Goal: Complete application form: Complete application form

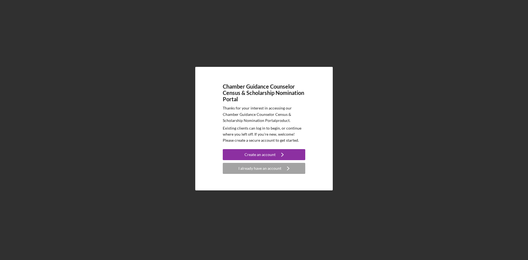
click at [271, 172] on div "I already have an account" at bounding box center [259, 168] width 43 height 11
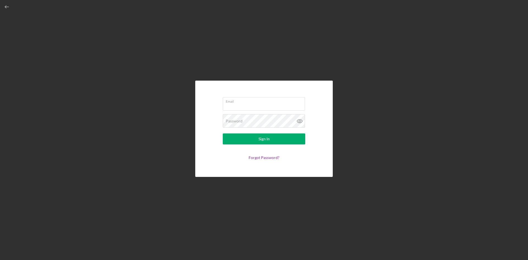
type input "[EMAIL_ADDRESS][DOMAIN_NAME]"
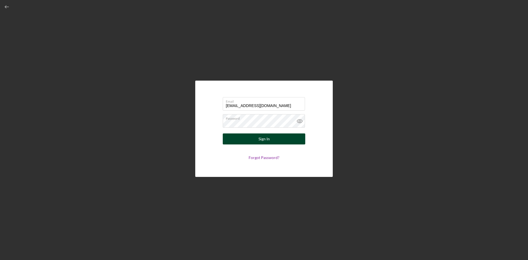
click at [277, 139] on button "Sign In" at bounding box center [264, 138] width 83 height 11
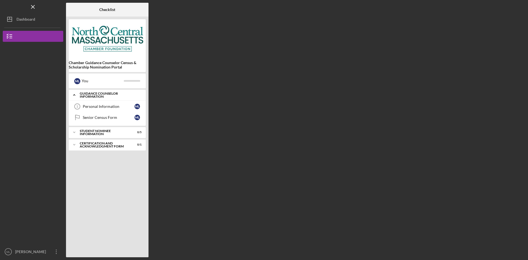
click at [91, 95] on div "Guidance Counselor Information" at bounding box center [109, 95] width 59 height 6
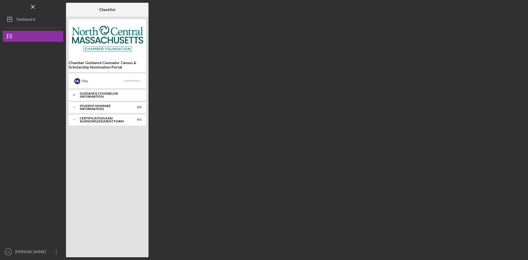
click at [82, 97] on div "Guidance Counselor Information" at bounding box center [109, 95] width 59 height 6
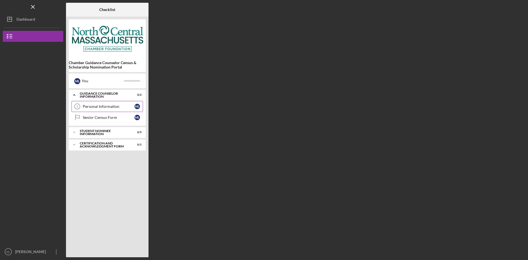
click at [97, 104] on link "Personal Information 1 Personal Information M L" at bounding box center [108, 106] width 72 height 11
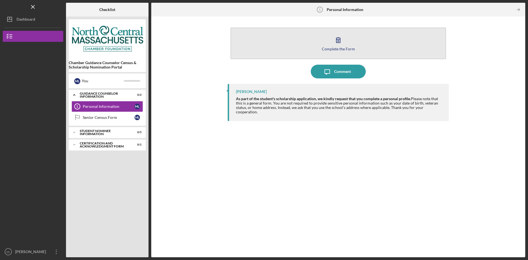
click at [347, 41] on button "Complete the Form Form" at bounding box center [338, 44] width 216 height 32
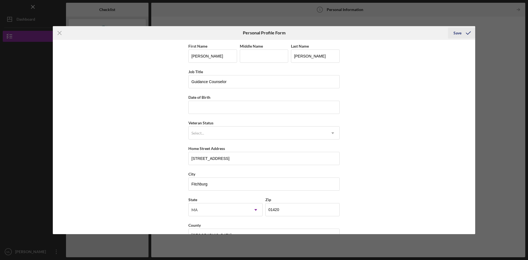
click at [462, 34] on icon "submit" at bounding box center [469, 33] width 14 height 14
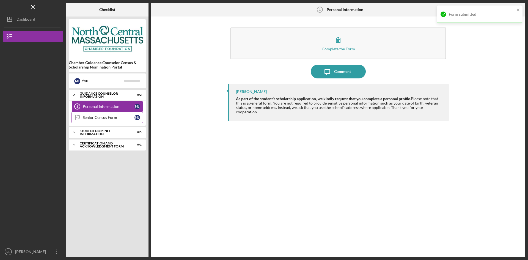
click at [109, 120] on link "Senior Census Form Senior Census Form M L" at bounding box center [108, 117] width 72 height 11
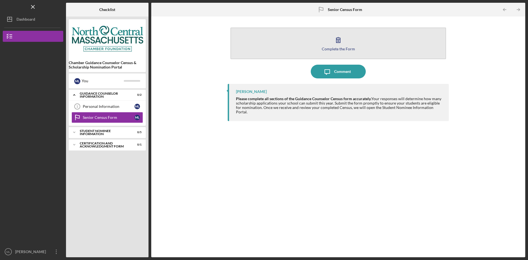
click at [320, 53] on button "Complete the Form Form" at bounding box center [338, 44] width 216 height 32
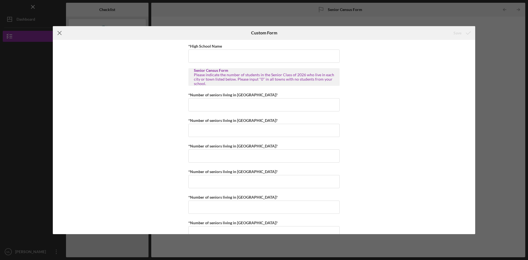
click at [62, 32] on icon "Icon/Menu Close" at bounding box center [60, 33] width 14 height 14
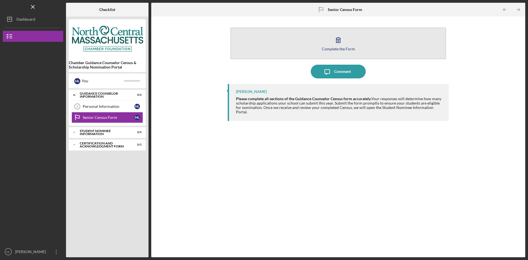
click at [312, 45] on button "Complete the Form Form" at bounding box center [338, 44] width 216 height 32
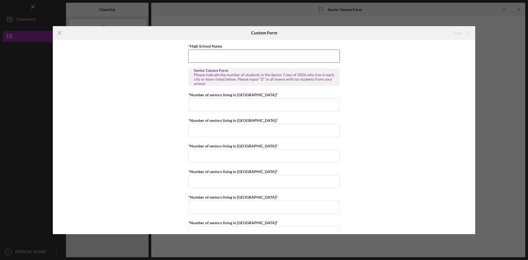
click at [209, 59] on input "*High School Name" at bounding box center [263, 56] width 151 height 13
type input "[GEOGRAPHIC_DATA]"
click at [245, 105] on input "*Number of seniors living in [GEOGRAPHIC_DATA]?" at bounding box center [263, 104] width 151 height 13
type input "1"
type input "3"
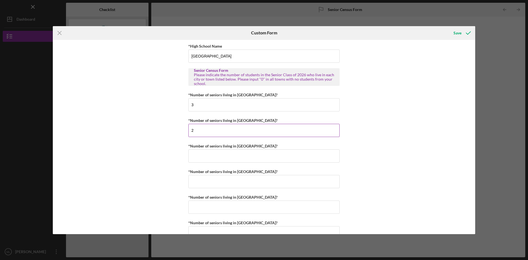
type input "2"
type input "0"
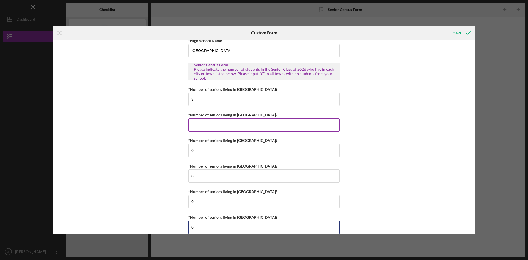
type input "0"
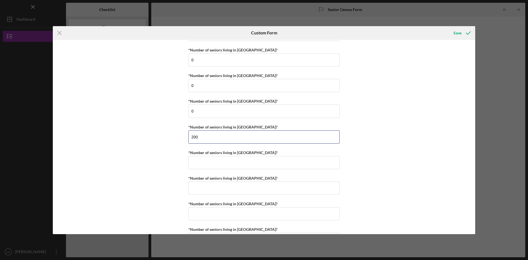
type input "200"
type input "10"
type input "0"
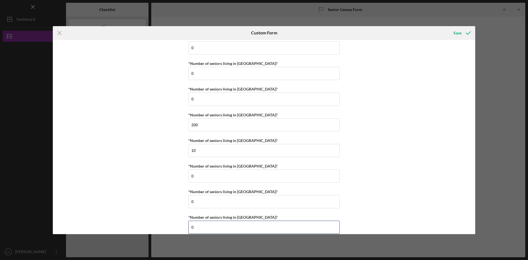
type input "0"
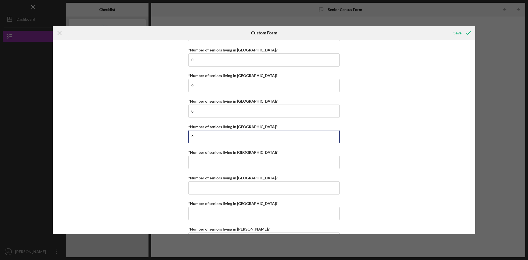
type input "9"
type input "3"
type input "0"
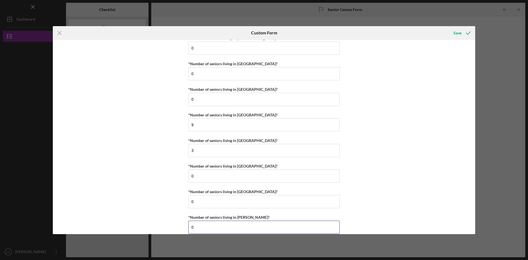
type input "0"
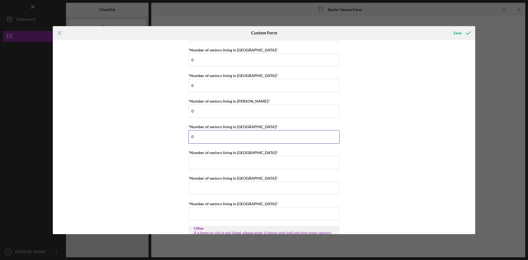
type input "0"
type input "2"
type input "3"
type input "0"
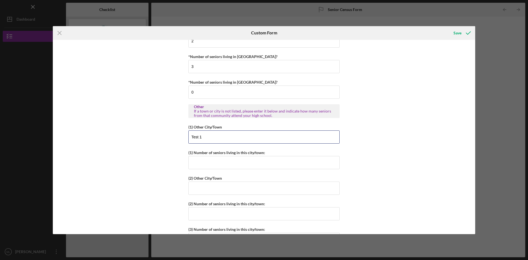
type input "Test 1"
type input "12"
type input "Test 2"
type input "9"
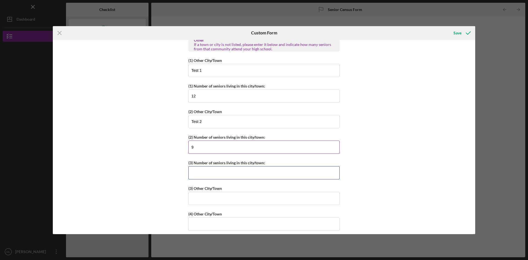
scroll to position [566, 0]
click at [222, 172] on input "(3) Number of seniors living in this city/town:" at bounding box center [263, 172] width 151 height 13
click at [225, 147] on input "9" at bounding box center [263, 146] width 151 height 13
click at [213, 174] on input "(3) Number of seniors living in this city/town:" at bounding box center [263, 172] width 151 height 13
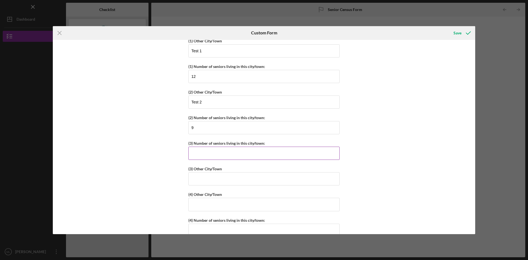
scroll to position [594, 0]
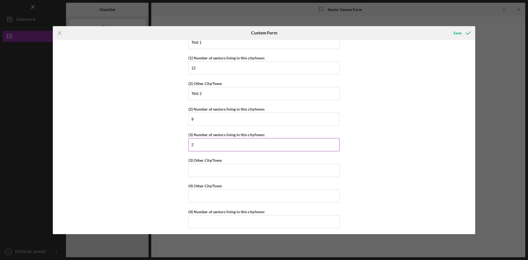
type input "2"
click at [213, 174] on input "(3) Other City/Town" at bounding box center [263, 170] width 151 height 13
type input "Test 3"
type input "Test 4"
type input "6"
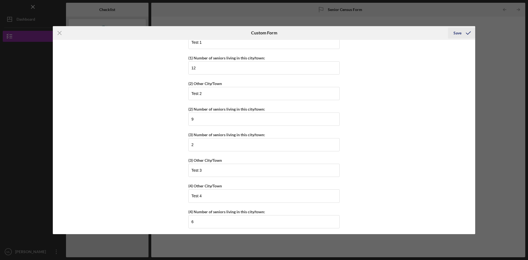
click at [453, 34] on button "Save" at bounding box center [461, 33] width 27 height 11
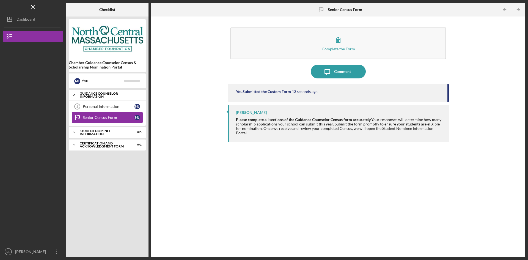
click at [72, 94] on icon "Icon/Expander" at bounding box center [74, 94] width 11 height 11
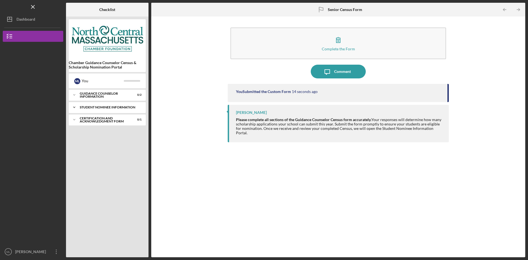
click at [74, 95] on polyline at bounding box center [74, 94] width 2 height 1
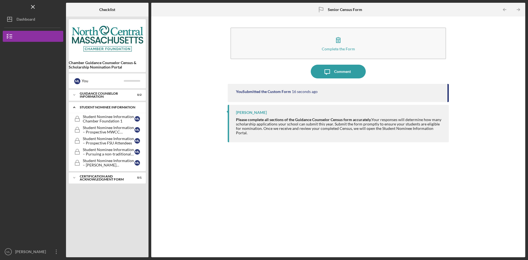
click at [73, 107] on icon "Icon/Expander" at bounding box center [74, 107] width 11 height 11
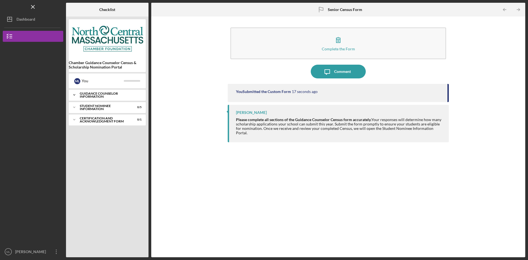
click at [96, 97] on div "Guidance Counselor Information" at bounding box center [109, 95] width 59 height 6
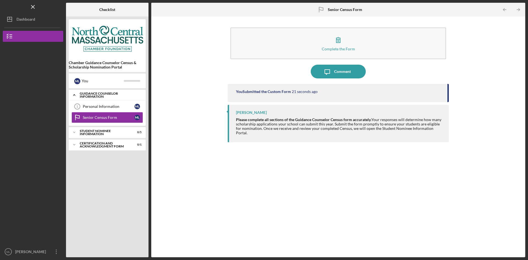
click at [102, 95] on div "Guidance Counselor Information" at bounding box center [109, 95] width 59 height 6
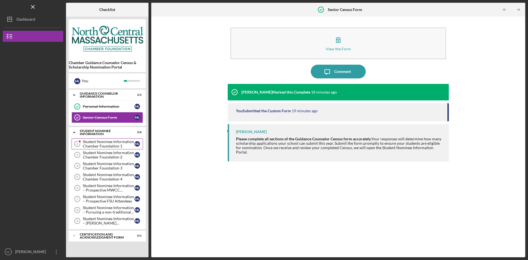
click at [104, 147] on div "Student Nominee Information Chamber Foundation 1" at bounding box center [109, 143] width 52 height 9
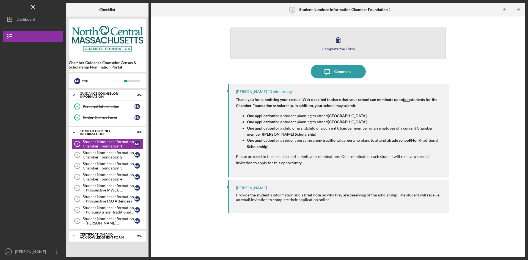
click at [330, 44] on button "Complete the Form Form" at bounding box center [338, 44] width 216 height 32
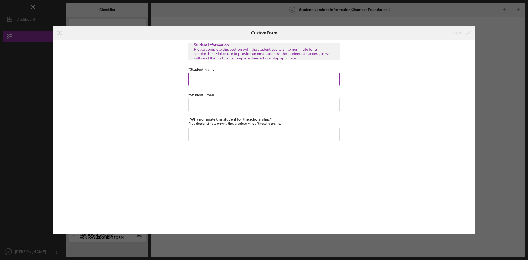
click at [251, 82] on input "*Student Name" at bounding box center [263, 79] width 151 height 13
type input "A"
type input "L"
type input "l"
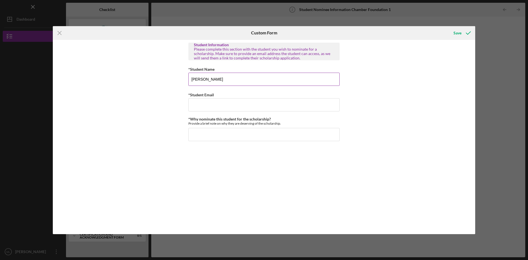
type input "Landon Loran"
type input "LLoran@gmail.com"
click at [238, 134] on input "*Why nominate this student for the scholarship?" at bounding box center [263, 134] width 151 height 13
paste input "is an outstanding student who demonstrates academic excellence, strong leadersh…"
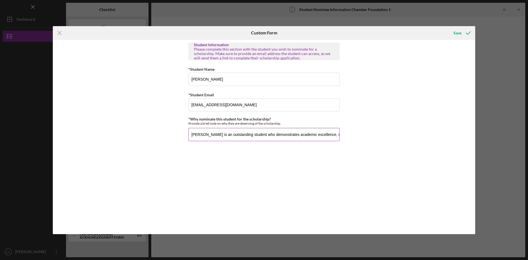
scroll to position [0, 255]
type input "Landon is an outstanding student who demonstrates academic excellence, strong l…"
click at [464, 34] on icon "submit" at bounding box center [469, 33] width 14 height 14
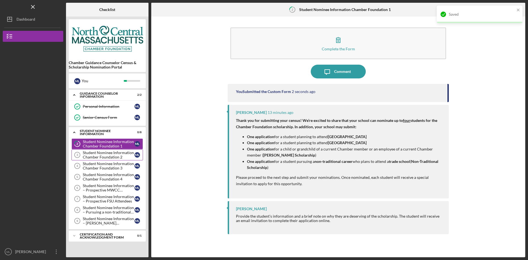
click at [112, 159] on div "Student Nominee Information Chamber Foundation 2" at bounding box center [109, 154] width 52 height 9
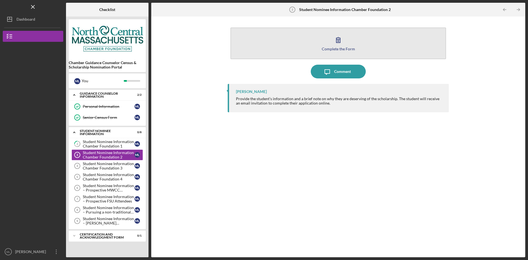
click at [358, 50] on button "Complete the Form Form" at bounding box center [338, 44] width 216 height 32
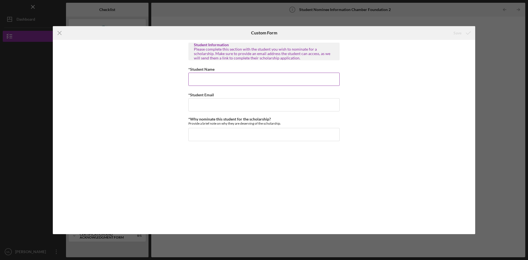
click at [219, 81] on input "*Student Name" at bounding box center [263, 79] width 151 height 13
type input "Pairs Perry"
type input "PPerry@gmail.com"
paste input "is an outstanding student who demonstrates academic excellence, strong leadersh…"
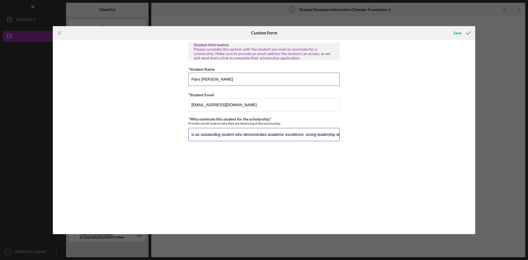
scroll to position [0, 241]
type input "is an outstanding student who demonstrates academic excellence, strong leadersh…"
click at [197, 134] on input "is an outstanding student who demonstrates academic excellence, strong leadersh…" at bounding box center [263, 134] width 151 height 13
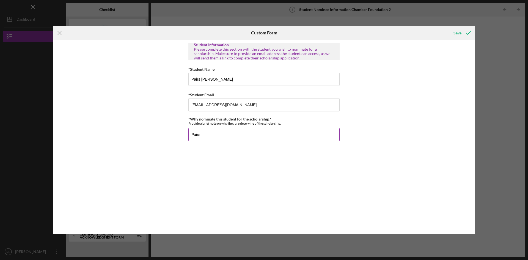
paste input "is an outstanding student who demonstrates academic excellence, strong leadersh…"
type input "Pairs is an outstanding student who demonstrates academic excellence, strong le…"
drag, startPoint x: 465, startPoint y: 31, endPoint x: 472, endPoint y: 44, distance: 14.5
click at [465, 31] on icon "submit" at bounding box center [469, 33] width 14 height 14
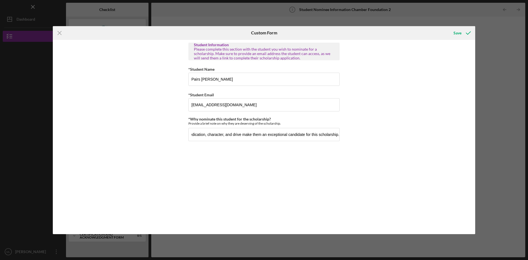
scroll to position [0, 0]
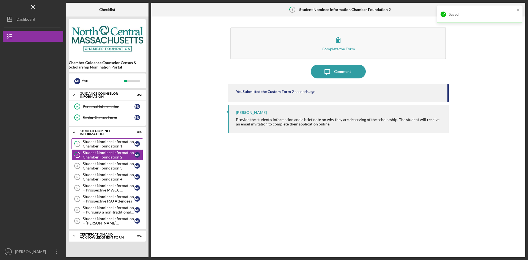
click at [100, 143] on div "Student Nominee Information Chamber Foundation 1" at bounding box center [109, 143] width 52 height 9
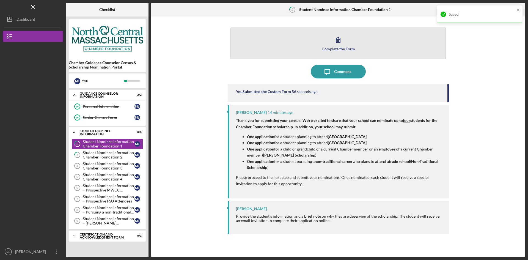
click at [357, 52] on button "Complete the Form Form" at bounding box center [338, 44] width 216 height 32
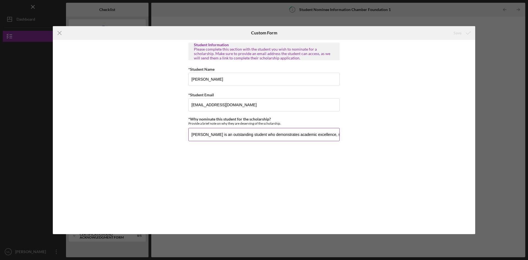
click at [314, 134] on input "Landon is an outstanding student who demonstrates academic excellence, strong l…" at bounding box center [263, 134] width 151 height 13
drag, startPoint x: 273, startPoint y: 134, endPoint x: 392, endPoint y: 133, distance: 118.8
click at [392, 133] on div "Student Information Please complete this section with the student you wish to n…" at bounding box center [264, 137] width 422 height 194
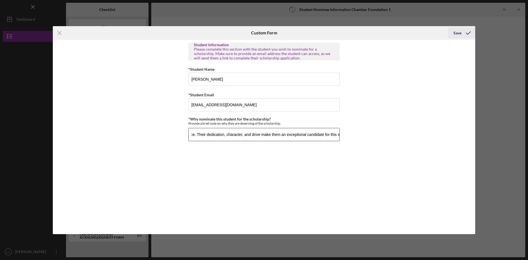
type input "Landon is an outstanding student who demonstrates academic excellence, strong l…"
click at [461, 33] on div "Save" at bounding box center [458, 33] width 8 height 11
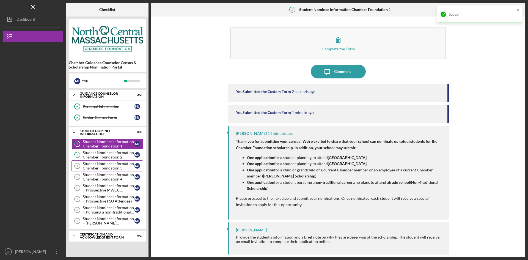
click at [107, 163] on div "Student Nominee Information Chamber Foundation 3" at bounding box center [109, 165] width 52 height 9
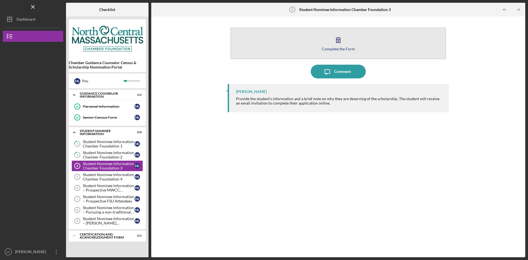
click at [305, 52] on button "Complete the Form Form" at bounding box center [338, 44] width 216 height 32
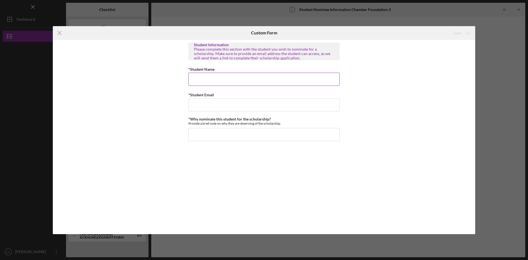
click at [219, 77] on input "*Student Name" at bounding box center [263, 79] width 151 height 13
type input "L"
drag, startPoint x: 210, startPoint y: 78, endPoint x: 230, endPoint y: 76, distance: 20.1
click at [233, 76] on input "Justin Joshep" at bounding box center [263, 79] width 151 height 13
click at [213, 79] on input "Justin Joshep" at bounding box center [263, 79] width 151 height 13
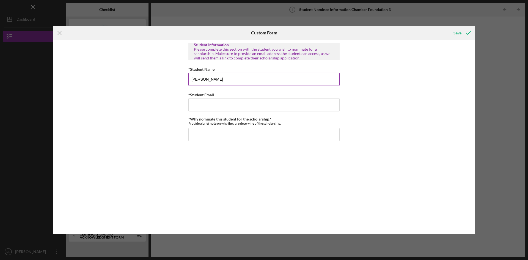
click at [213, 79] on input "Justin Joshep" at bounding box center [263, 79] width 151 height 13
click at [204, 79] on input "Justin joseph" at bounding box center [263, 79] width 151 height 13
type input "Justin Joseph"
type input "JJoseph@gmail.com"
paste input "is an outstanding student who demonstrates academic excellence, strong leadersh…"
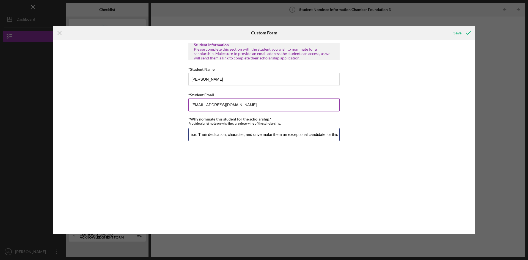
scroll to position [0, 251]
type input "Justin is an outstanding student who demonstrates academic excellence, strong l…"
click at [461, 29] on div "Save" at bounding box center [458, 33] width 8 height 11
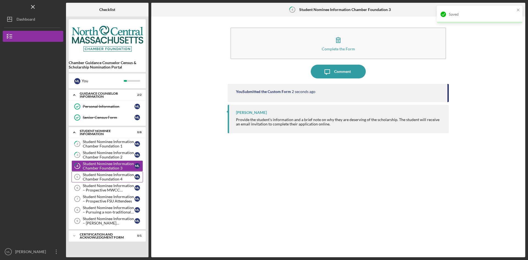
click at [123, 173] on div "Student Nominee Information Chamber Foundation 4" at bounding box center [109, 176] width 52 height 9
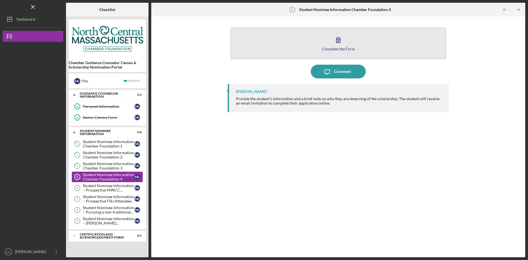
click at [326, 45] on button "Complete the Form Form" at bounding box center [338, 44] width 216 height 32
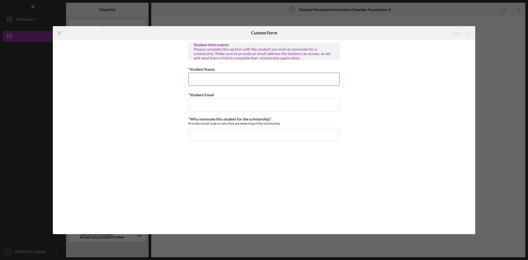
click at [249, 76] on input "*Student Name" at bounding box center [263, 79] width 151 height 13
type input "Henry Howard"
type input "HHoward@gmail.com"
paste input "is an outstanding student who demonstrates academic excellence, strong leadersh…"
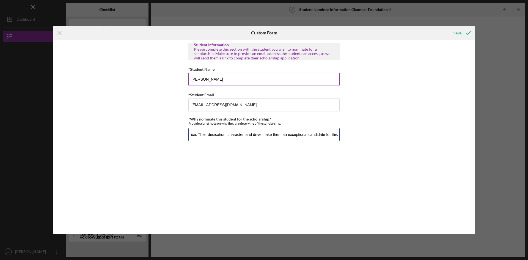
scroll to position [0, 251]
type input "Henry is an outstanding student who demonstrates academic excellence, strong le…"
drag, startPoint x: 458, startPoint y: 32, endPoint x: 430, endPoint y: 50, distance: 33.1
click at [458, 32] on div "Save" at bounding box center [458, 33] width 8 height 11
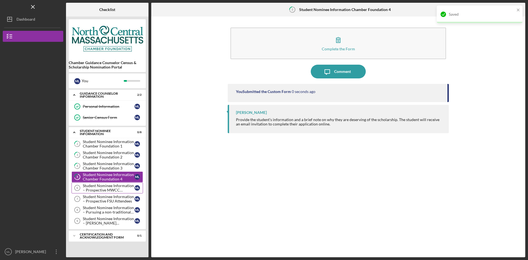
click at [101, 191] on div "Student Nominee Information – Prospective MWCC Attendees" at bounding box center [109, 187] width 52 height 9
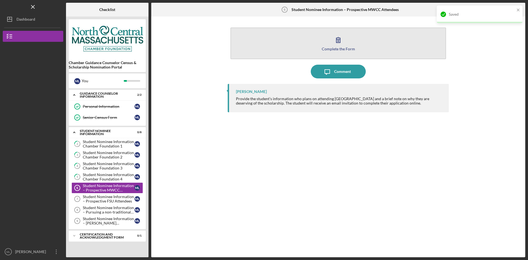
click at [320, 46] on button "Complete the Form Form" at bounding box center [338, 44] width 216 height 32
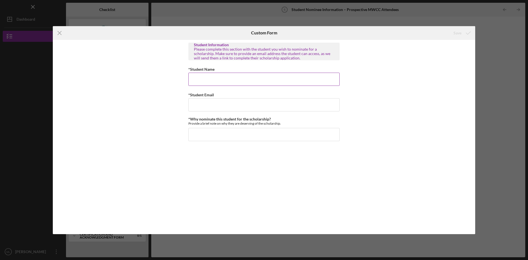
click at [228, 83] on input "*Student Name" at bounding box center [263, 79] width 151 height 13
type input "Moe Monterey"
click at [233, 103] on input "*Student Email" at bounding box center [263, 104] width 151 height 13
type input "MMonterey@gmail.com"
paste input "is an outstanding student who demonstrates academic excellence, strong leadersh…"
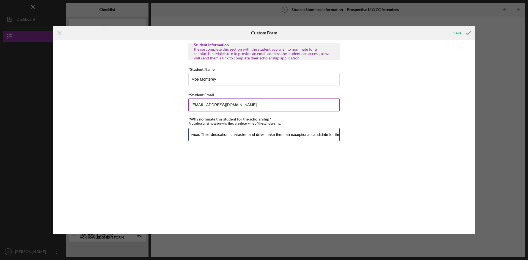
scroll to position [0, 248]
type input "Moe is an outstanding student who demonstrates academic excellence, strong lead…"
click at [456, 31] on div "Save" at bounding box center [458, 33] width 8 height 11
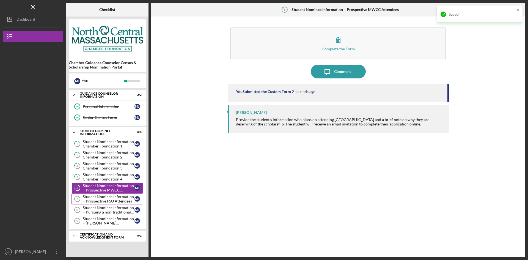
click at [105, 197] on div "Student Nominee Information – Prospective FSU Attendees" at bounding box center [109, 198] width 52 height 9
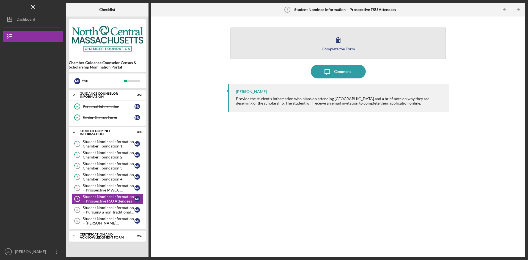
click at [330, 42] on button "Complete the Form Form" at bounding box center [338, 44] width 216 height 32
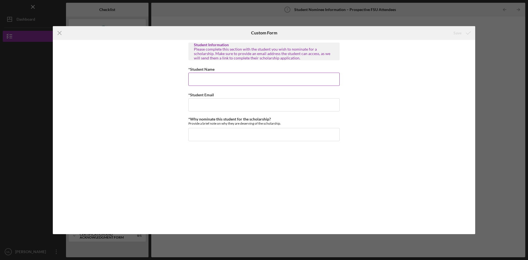
click at [257, 77] on input "*Student Name" at bounding box center [263, 79] width 151 height 13
type input "Yan Young"
type input "YYoung@gmail.com"
paste input "is an outstanding student who demonstrates academic excellence, strong leadersh…"
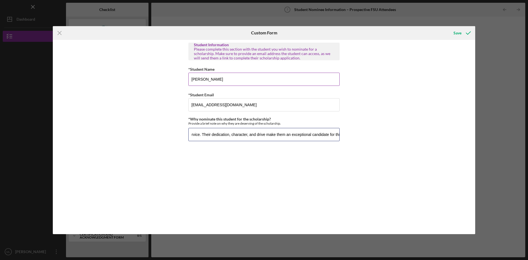
scroll to position [0, 248]
type input "Yan is an outstanding student who demonstrates academic excellence, strong lead…"
drag, startPoint x: 468, startPoint y: 31, endPoint x: 437, endPoint y: 45, distance: 34.7
click at [468, 31] on icon "submit" at bounding box center [469, 33] width 14 height 14
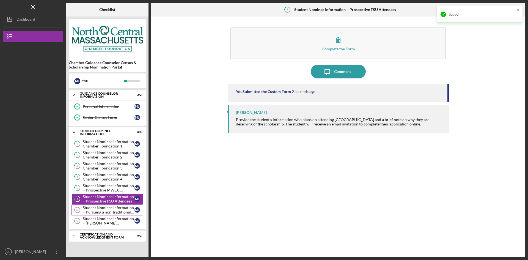
click at [92, 210] on div "Student Nominee Information – Pursuing a non-traditional career" at bounding box center [109, 209] width 52 height 9
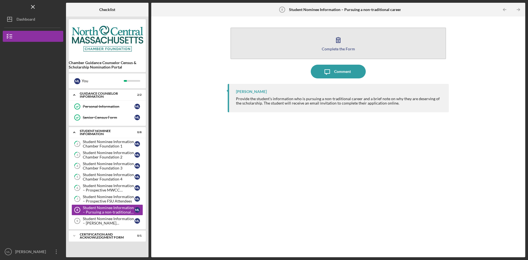
click at [341, 43] on icon "button" at bounding box center [338, 40] width 14 height 14
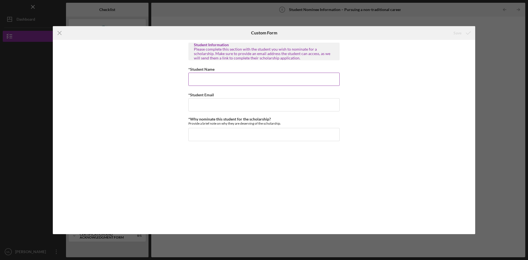
click at [211, 82] on input "*Student Name" at bounding box center [263, 79] width 151 height 13
type input "Peter Perry"
type input "PPerry@gmail.com"
paste input "is an outstanding student who demonstrates academic excellence, strong leadersh…"
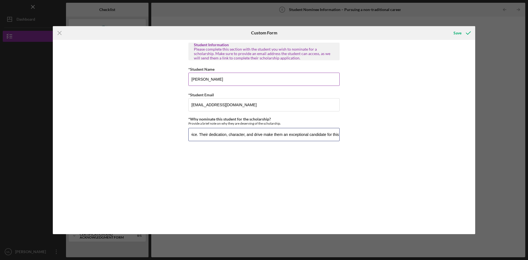
scroll to position [0, 250]
type input "Peter is an outstanding student who demonstrates academic excellence, strong le…"
click at [461, 34] on div "Save" at bounding box center [458, 33] width 8 height 11
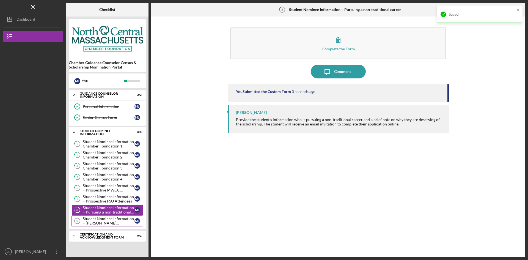
click at [106, 217] on div "Student Nominee Information – [PERSON_NAME] Scholarship" at bounding box center [109, 220] width 52 height 9
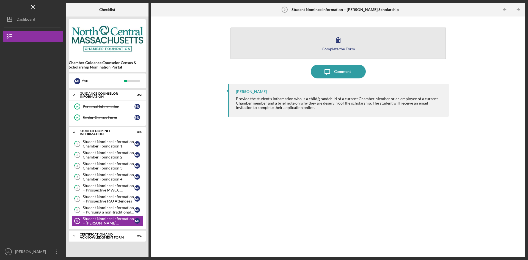
click at [304, 47] on button "Complete the Form Form" at bounding box center [338, 44] width 216 height 32
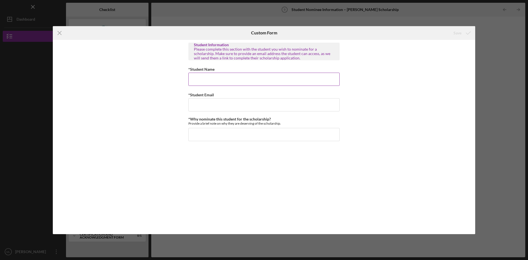
click at [261, 79] on input "*Student Name" at bounding box center [263, 79] width 151 height 13
type input "Elisabeth Edward"
type input "EEdward@gmail.com"
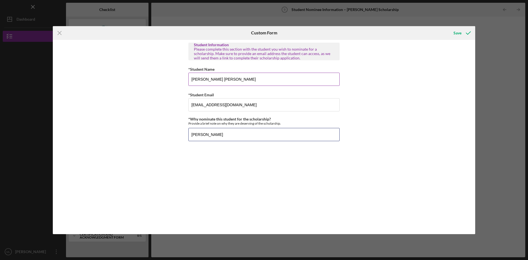
paste input "is an outstanding student who demonstrates academic excellence, strong leadersh…"
type input "Elisabeth is an outstanding student who demonstrates academic excellence, stron…"
click at [464, 32] on icon "submit" at bounding box center [469, 33] width 14 height 14
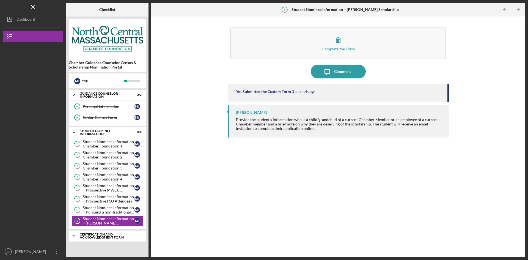
click at [108, 238] on div "Certification and Acknowledgment Form" at bounding box center [109, 236] width 59 height 6
click at [105, 246] on div "Signature Required" at bounding box center [109, 247] width 52 height 4
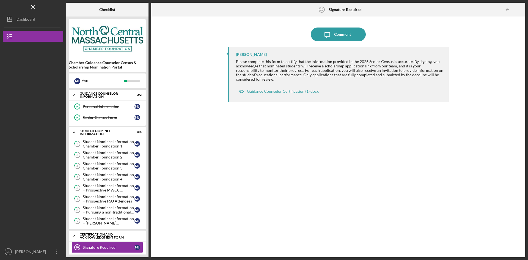
drag, startPoint x: 74, startPoint y: 235, endPoint x: 75, endPoint y: 232, distance: 3.1
click at [74, 235] on icon "Icon/Expander" at bounding box center [74, 235] width 11 height 11
click at [77, 130] on icon "Icon/Expander" at bounding box center [74, 132] width 11 height 11
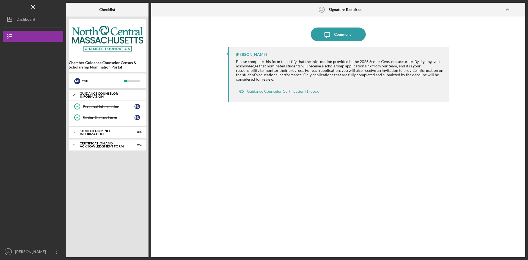
click at [74, 97] on icon "Icon/Expander" at bounding box center [74, 94] width 11 height 11
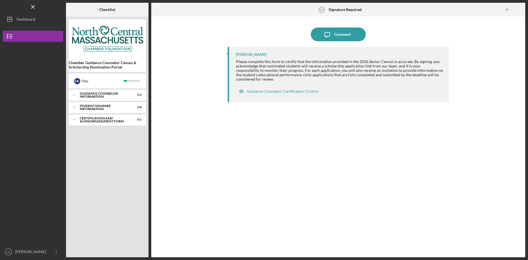
click at [238, 161] on div "Bea Lee Please complete this form to certify that the information provided in t…" at bounding box center [338, 148] width 221 height 202
click at [328, 178] on div "Bea Lee Please complete this form to certify that the information provided in t…" at bounding box center [338, 148] width 221 height 202
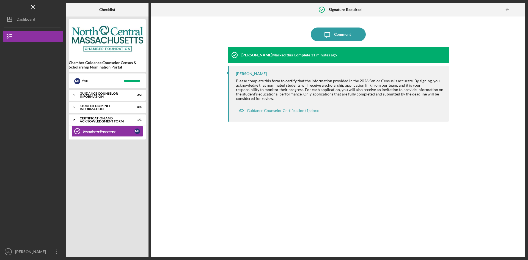
click at [350, 157] on div "Bea Lee Marked this Complete 11 minutes ago Bea Lee Please complete this form t…" at bounding box center [338, 148] width 221 height 202
